Goal: Task Accomplishment & Management: Manage account settings

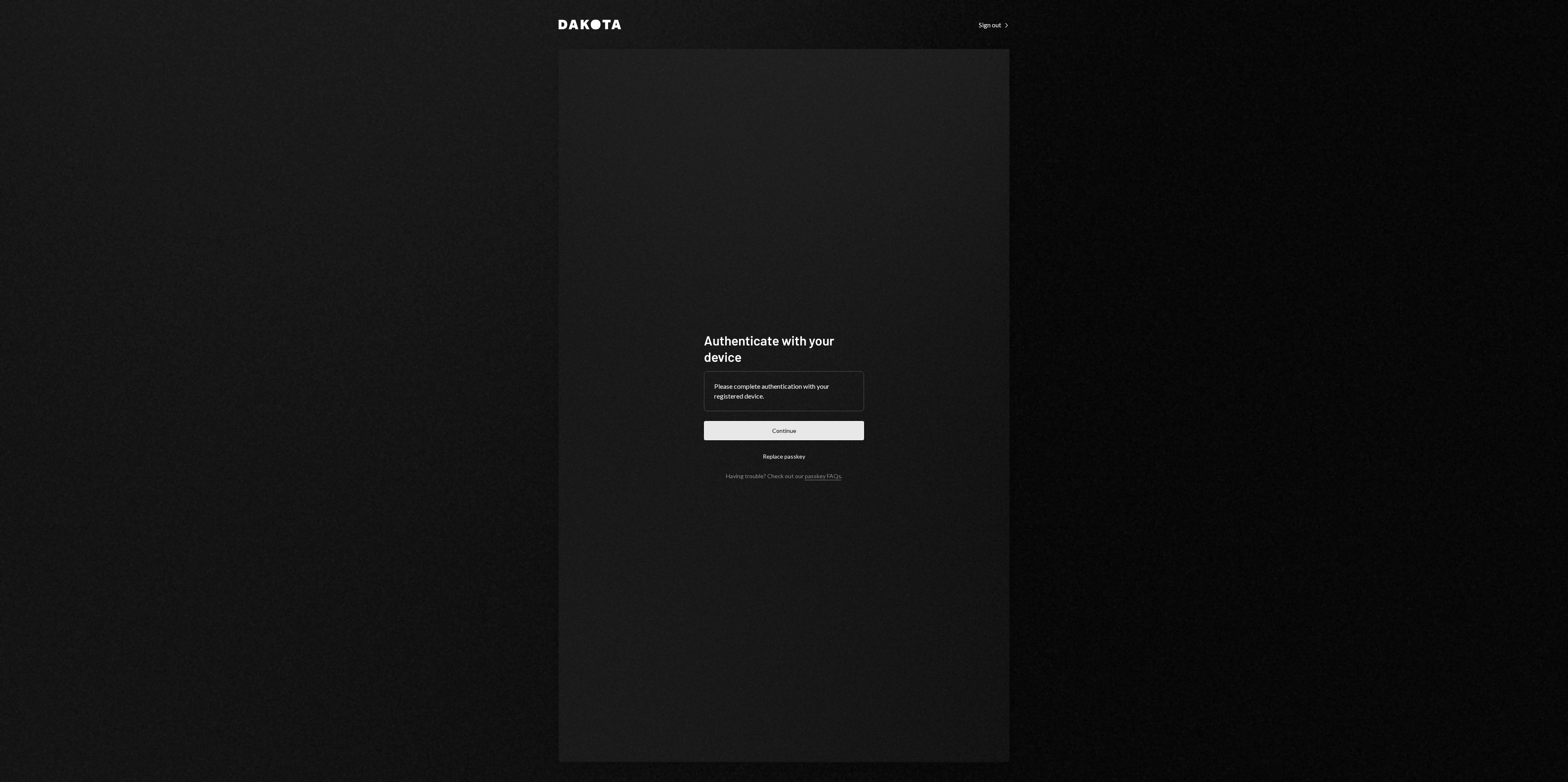
click at [803, 428] on button "Continue" at bounding box center [784, 431] width 160 height 19
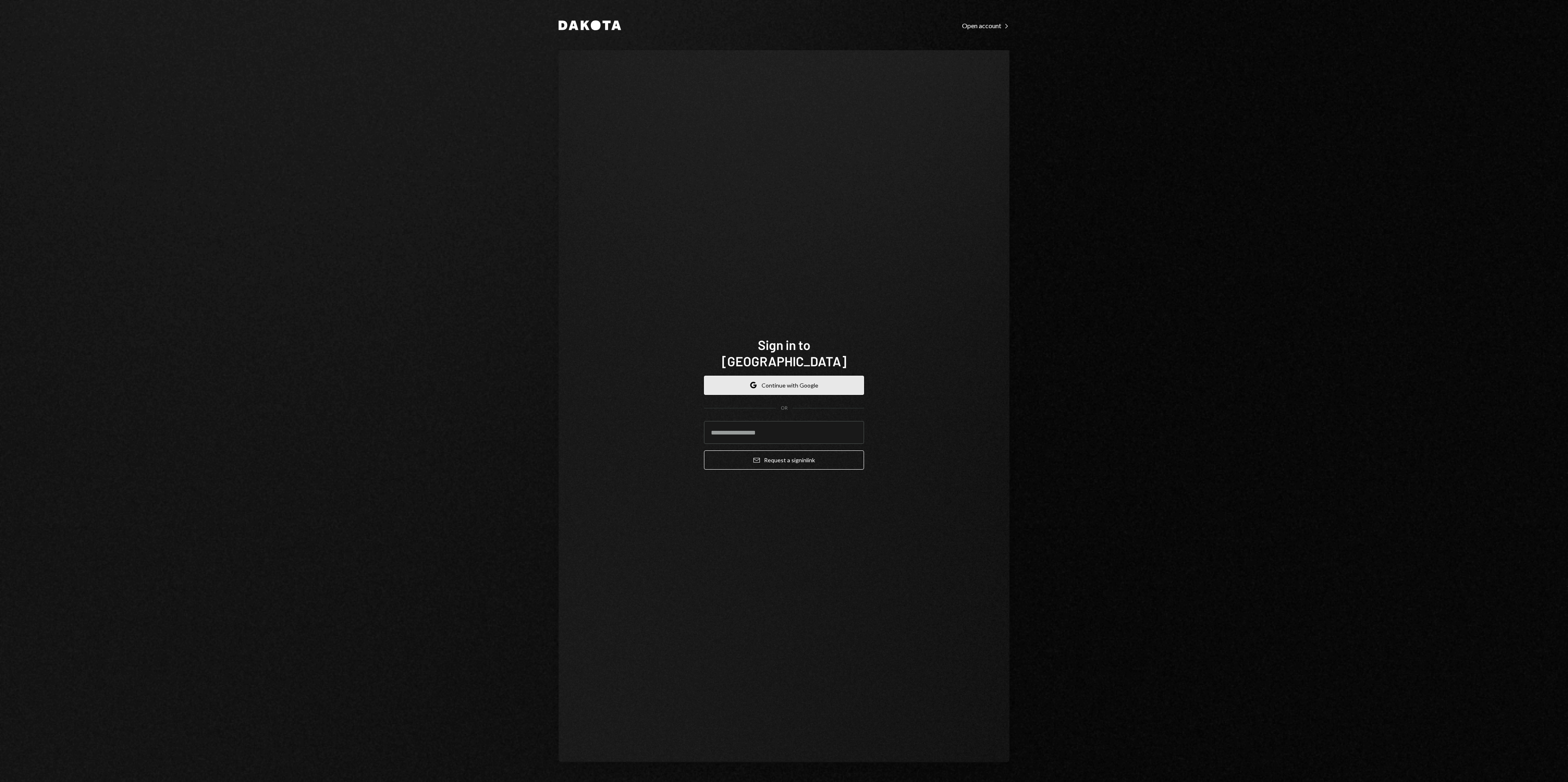
click at [772, 376] on button "Google Continue with Google" at bounding box center [784, 385] width 160 height 19
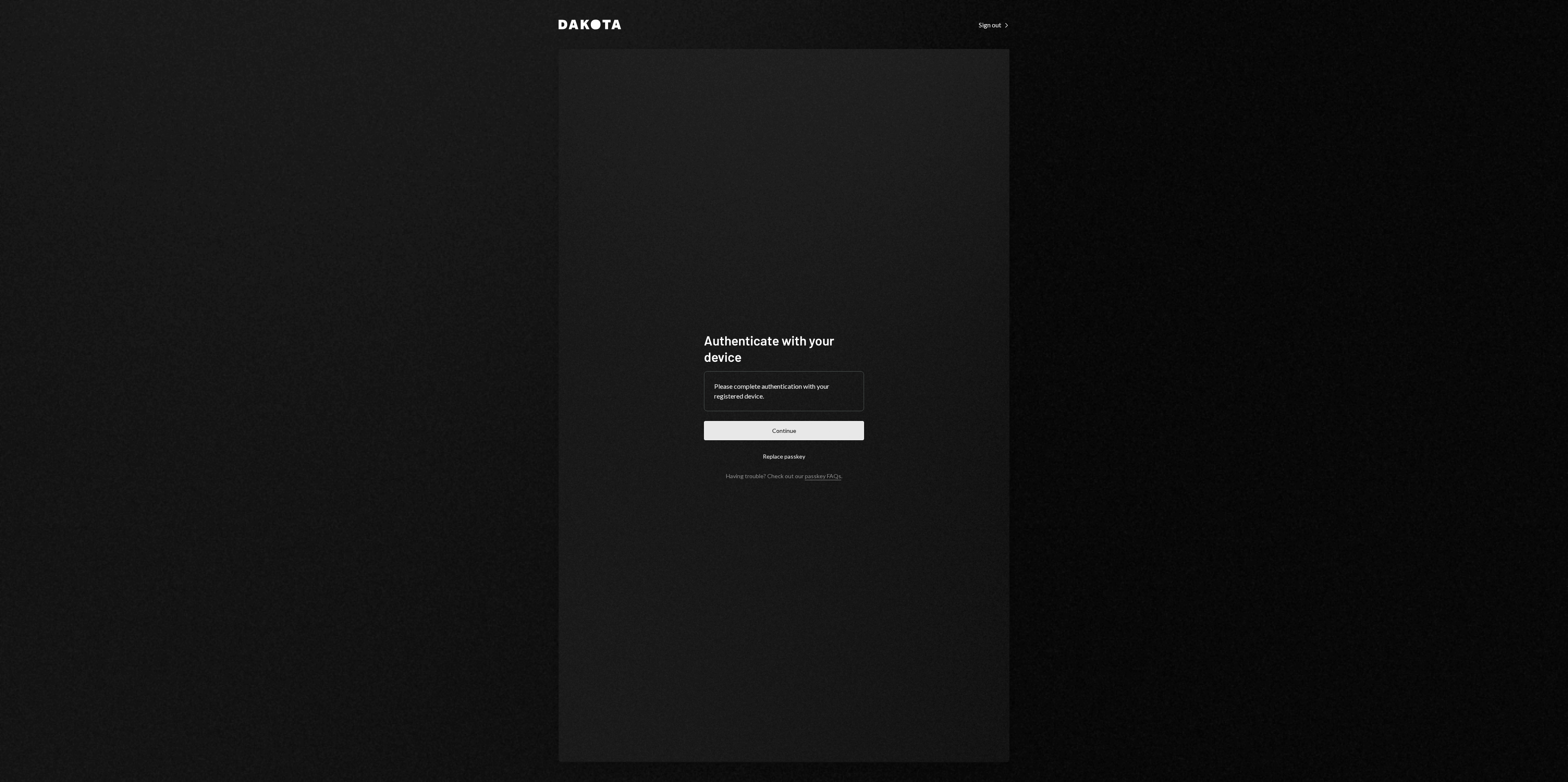
click at [808, 431] on button "Continue" at bounding box center [784, 431] width 160 height 19
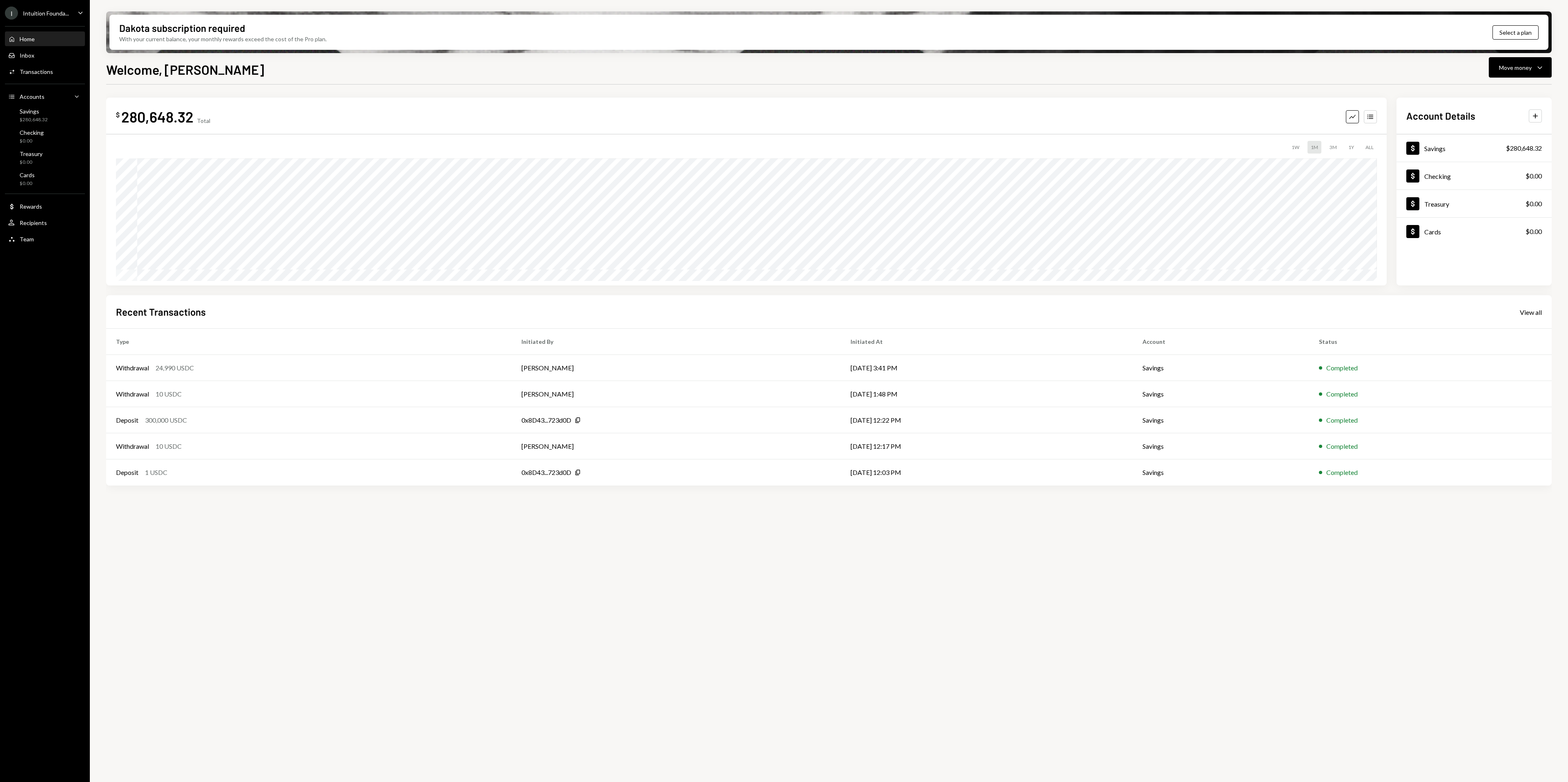
click at [85, 17] on div "Caret Down" at bounding box center [80, 13] width 9 height 10
click at [70, 162] on div "Shelby Foundation" at bounding box center [64, 163] width 72 height 7
click at [973, 615] on div "$ 93,764.21 Total Graph Accounts 1W 1M 3M 1Y ALL Account Details Plus Dollar Sa…" at bounding box center [828, 438] width 1446 height 707
click at [46, 239] on div "Team Team" at bounding box center [44, 239] width 74 height 7
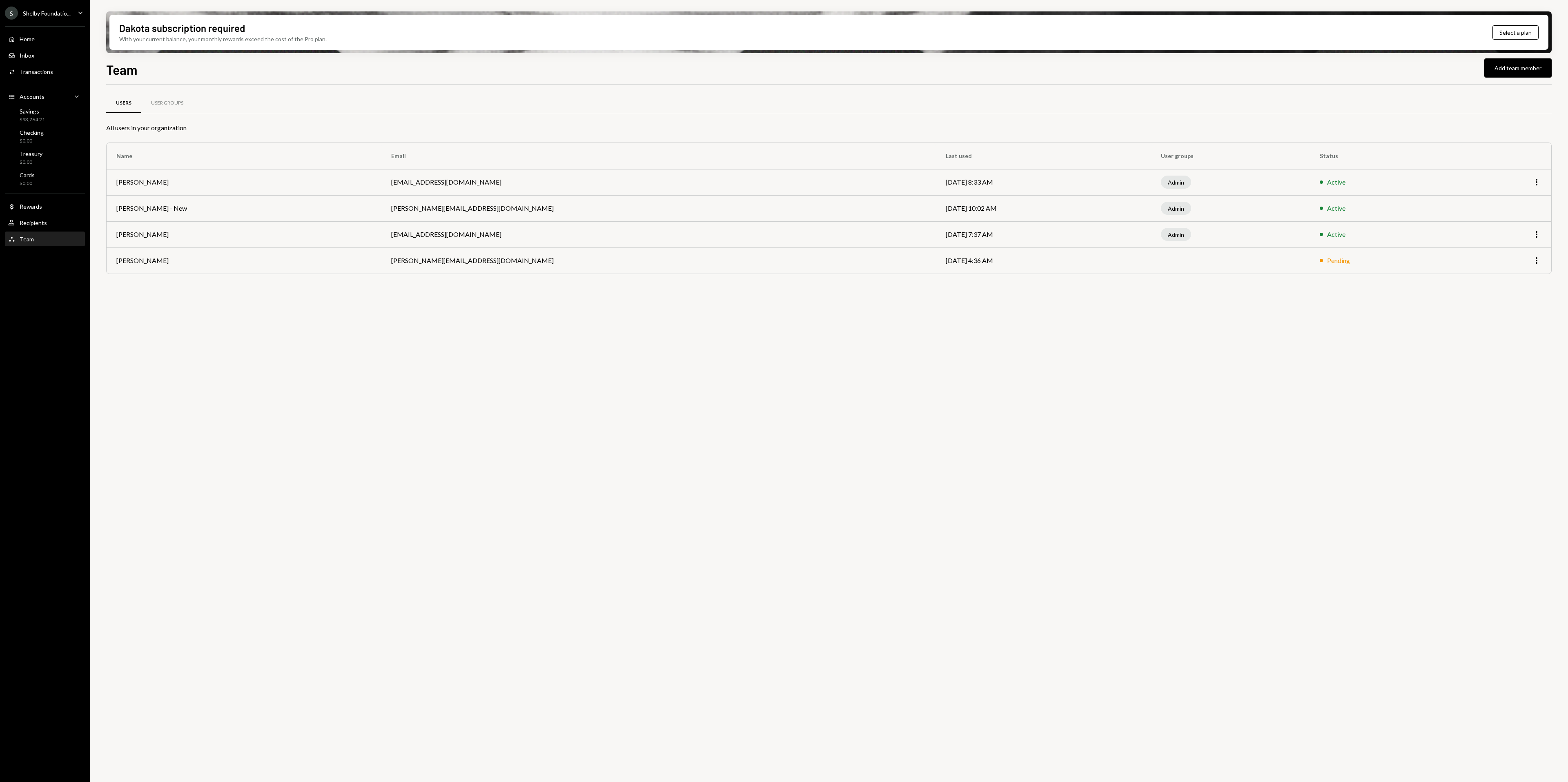
click at [671, 451] on div "Users User Groups All users in your organization Name Email Last used User grou…" at bounding box center [828, 438] width 1446 height 707
